Goal: Find contact information: Obtain details needed to contact an individual or organization

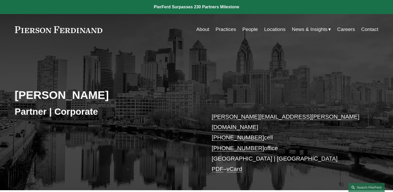
click at [253, 29] on link "People" at bounding box center [250, 29] width 16 height 10
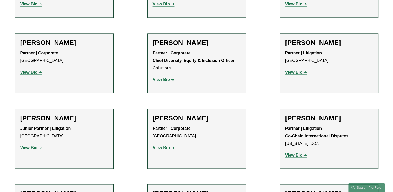
scroll to position [831, 0]
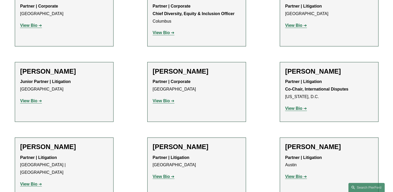
click at [57, 67] on h2 "[PERSON_NAME]" at bounding box center [64, 71] width 88 height 8
click at [33, 98] on strong "View Bio" at bounding box center [28, 100] width 17 height 4
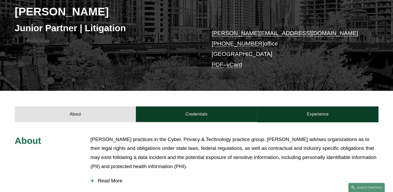
scroll to position [26, 0]
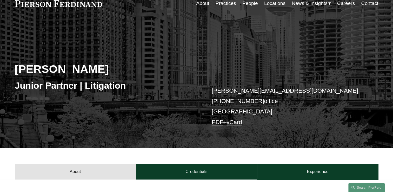
click at [237, 123] on link "vCard" at bounding box center [234, 122] width 16 height 6
click at [215, 121] on link "PDF" at bounding box center [218, 122] width 12 height 6
